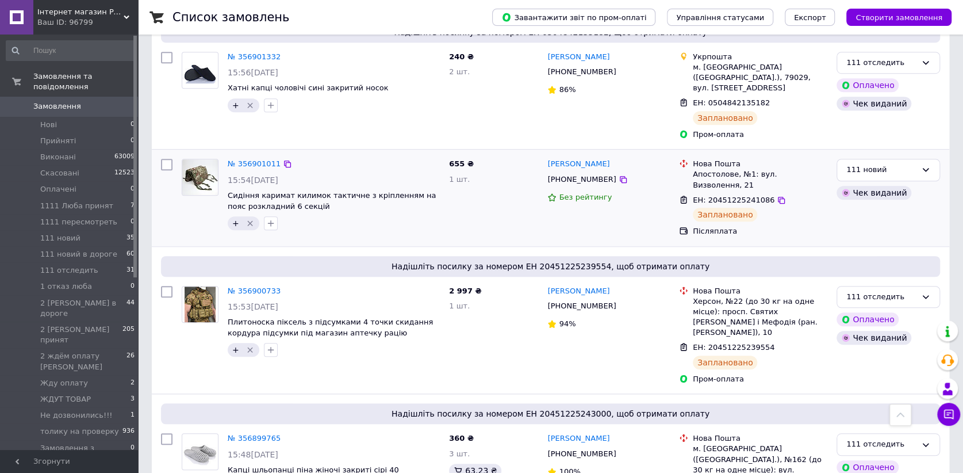
scroll to position [639, 0]
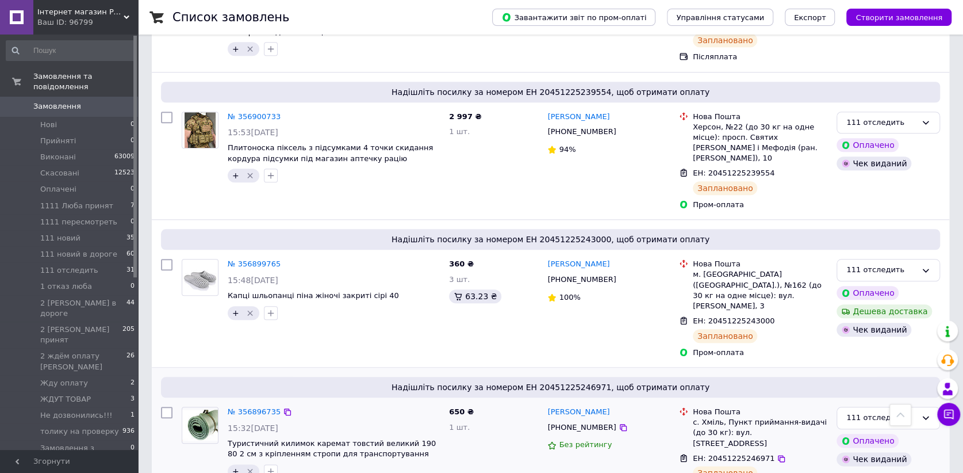
click at [249, 405] on div "№ 356896735" at bounding box center [254, 411] width 55 height 13
click at [251, 407] on link "№ 356896735" at bounding box center [254, 411] width 53 height 9
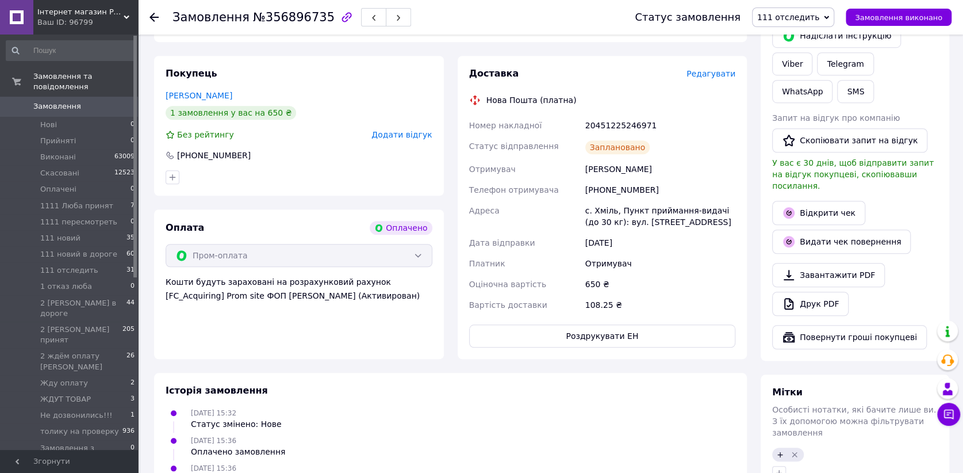
scroll to position [648, 0]
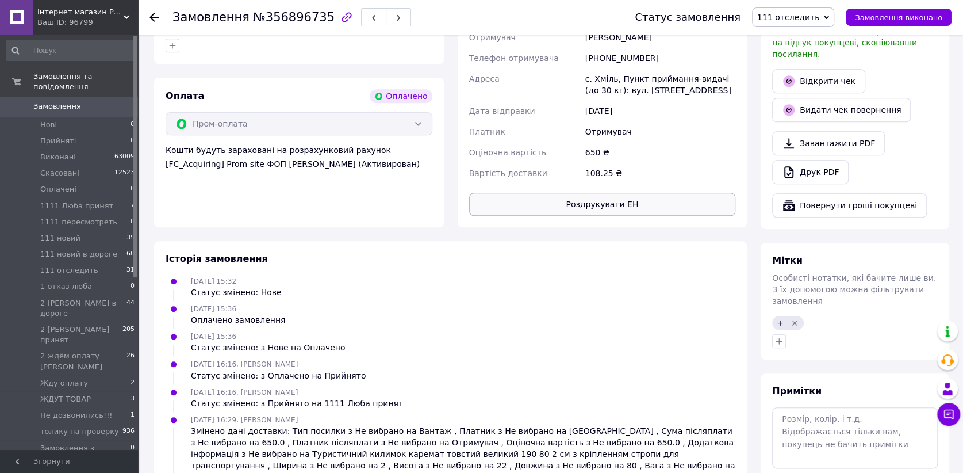
click at [585, 193] on button "Роздрукувати ЕН" at bounding box center [602, 204] width 267 height 23
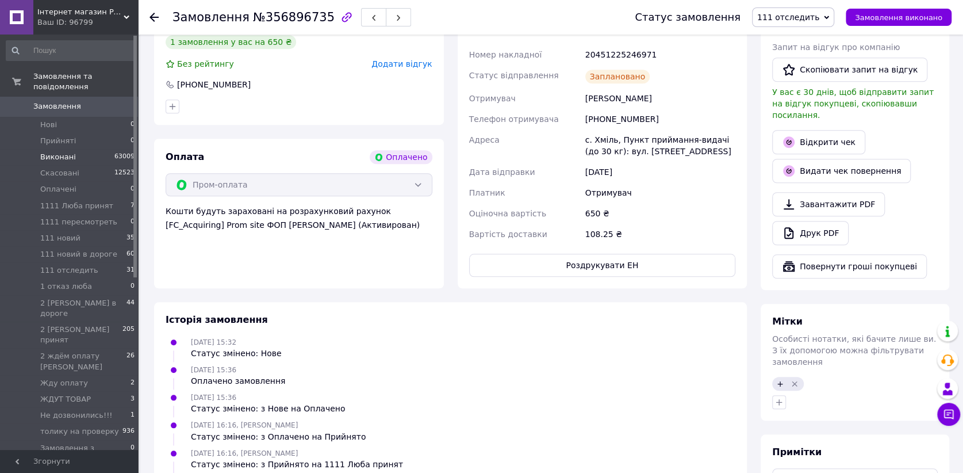
scroll to position [521, 0]
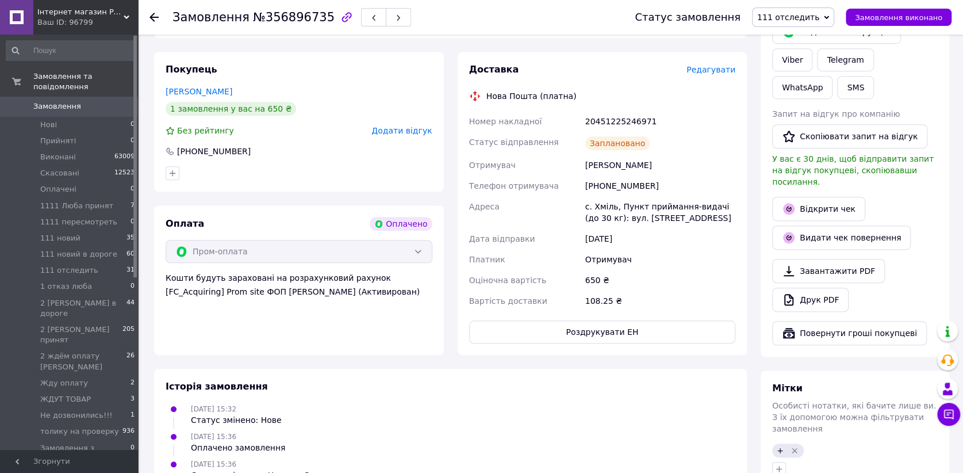
click at [114, 20] on div "Ваш ID: 96799" at bounding box center [87, 22] width 101 height 10
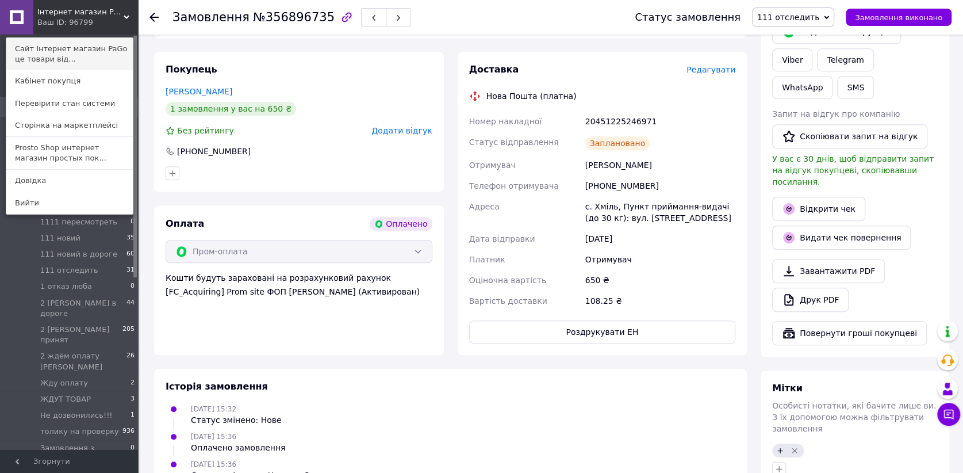
click at [110, 49] on link "Сайт Інтернет магазин PaGo це товари від..." at bounding box center [69, 54] width 126 height 32
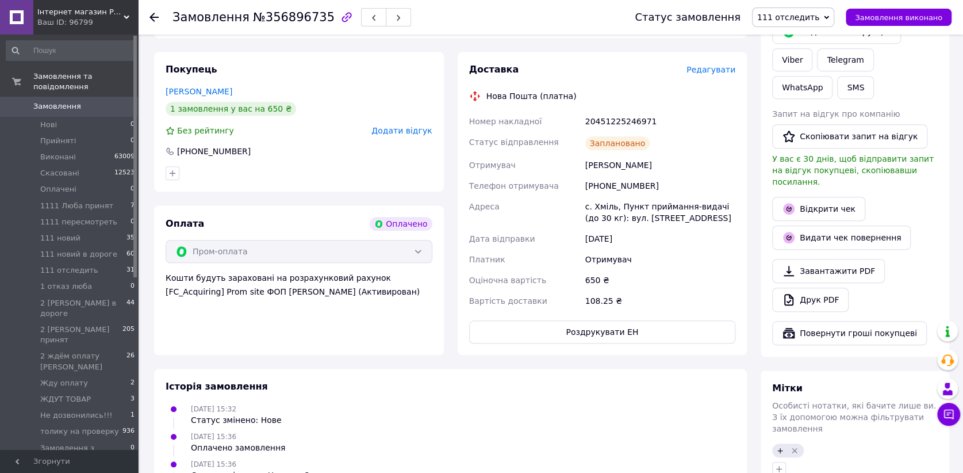
scroll to position [266, 0]
